Goal: Information Seeking & Learning: Learn about a topic

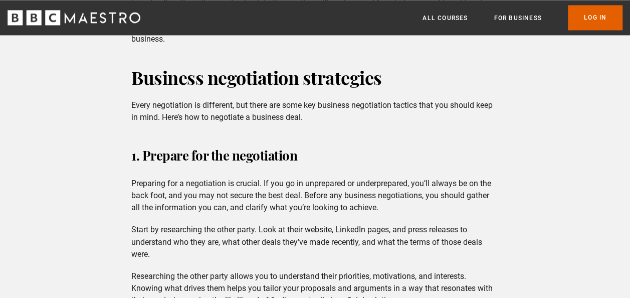
scroll to position [727, 0]
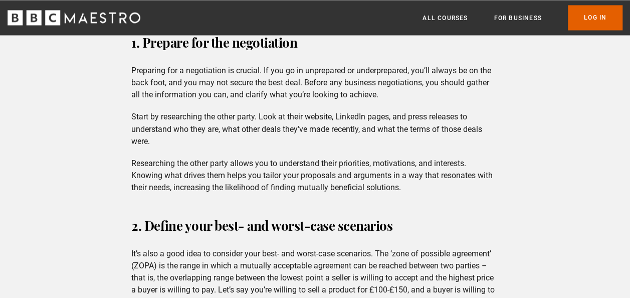
scroll to position [819, 0]
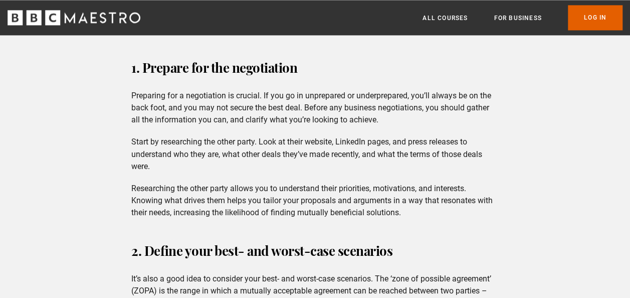
scroll to position [802, 0]
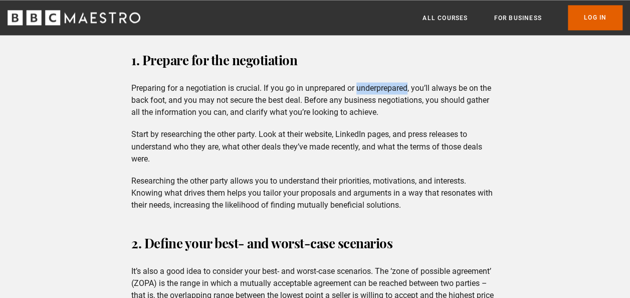
drag, startPoint x: 357, startPoint y: 87, endPoint x: 410, endPoint y: 89, distance: 53.7
click at [410, 89] on p "Preparing for a negotiation is crucial. If you go in unprepared or underprepare…" at bounding box center [315, 100] width 368 height 36
drag, startPoint x: 161, startPoint y: 134, endPoint x: 203, endPoint y: 138, distance: 41.8
click at [203, 138] on p "Start by researching the other party. Look at their website, LinkedIn pages, an…" at bounding box center [315, 146] width 368 height 36
drag, startPoint x: 226, startPoint y: 204, endPoint x: 260, endPoint y: 205, distance: 34.1
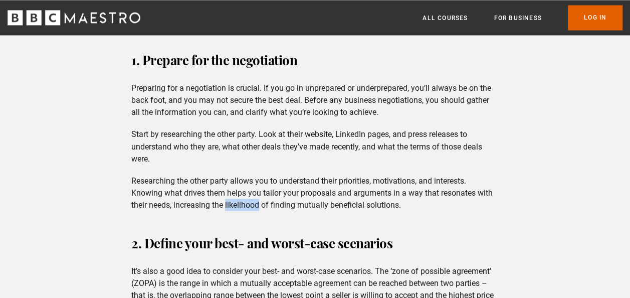
click at [260, 205] on p "Researching the other party allows you to understand their priorities, motivati…" at bounding box center [315, 193] width 368 height 36
drag, startPoint x: 210, startPoint y: 205, endPoint x: 175, endPoint y: 203, distance: 35.2
click at [175, 203] on p "Researching the other party allows you to understand their priorities, motivati…" at bounding box center [315, 193] width 368 height 36
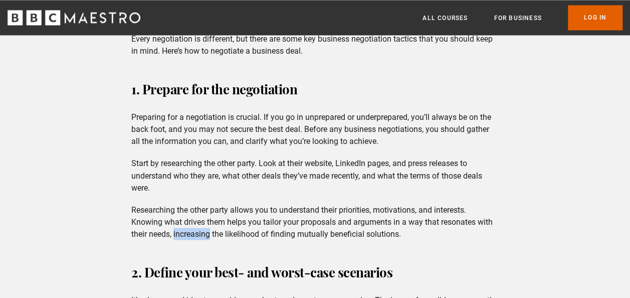
scroll to position [770, 0]
